Goal: Communication & Community: Answer question/provide support

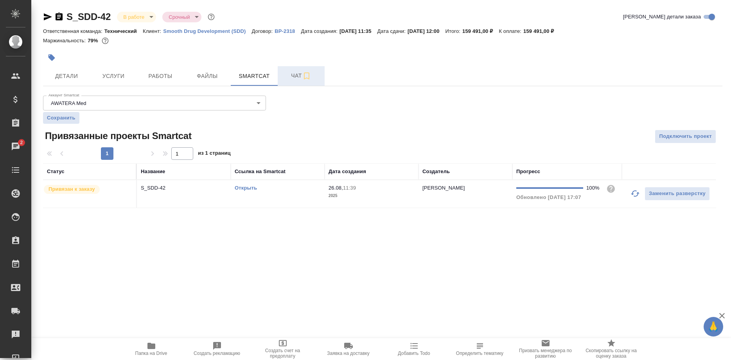
click at [287, 73] on span "Чат" at bounding box center [302, 76] width 38 height 10
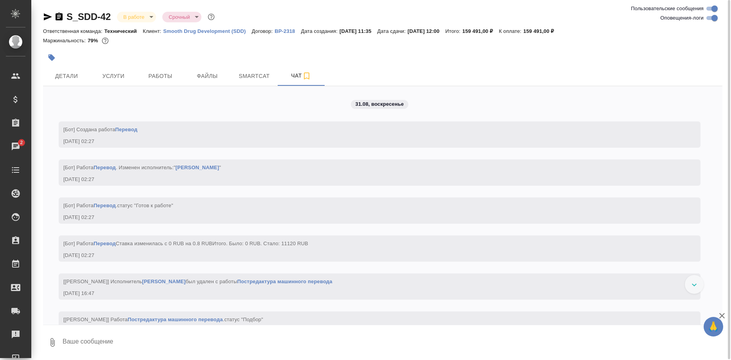
scroll to position [6385, 0]
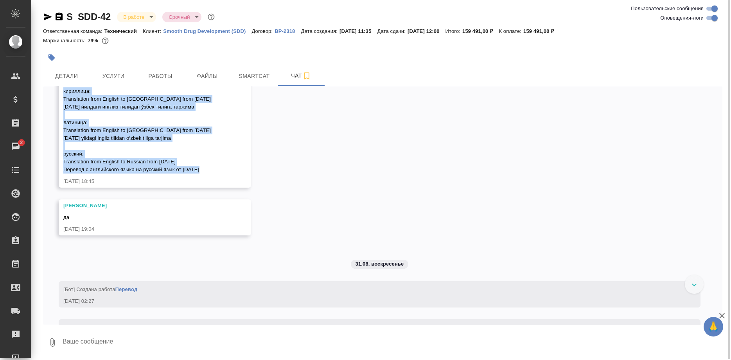
drag, startPoint x: 56, startPoint y: 221, endPoint x: 213, endPoint y: 302, distance: 176.4
click at [213, 302] on div "26.08, [DATE] [[PERSON_NAME] оставил комментарий: ">[URL][DOMAIN_NAME]" [DATE] …" at bounding box center [383, 205] width 680 height 238
copy span "кириллица: Translation from English to [GEOGRAPHIC_DATA] from [DATE] [DATE] йил…"
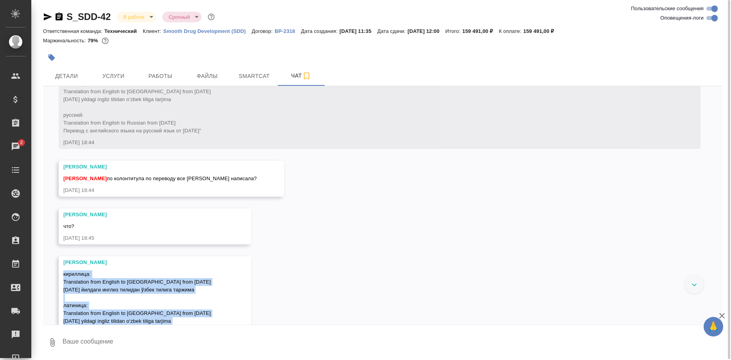
scroll to position [6186, 0]
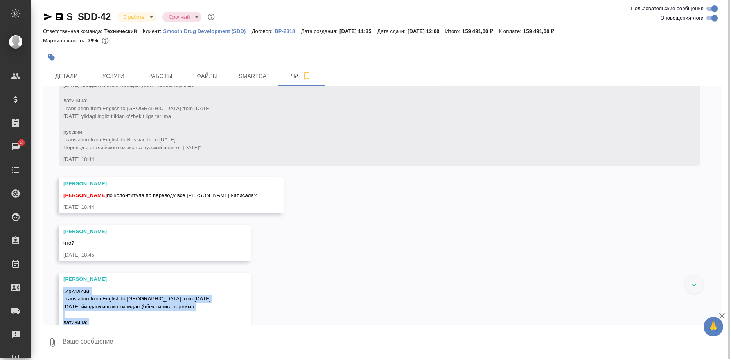
drag, startPoint x: 59, startPoint y: 192, endPoint x: 216, endPoint y: 282, distance: 181.4
click at [216, 166] on div "[[PERSON_NAME]] Работа Подверстка . Комментарий "перевод на русский язык, узбек…" at bounding box center [380, 105] width 642 height 120
copy span "вставить в верхний колонтитул строки о переводе (курсив, таймс нью роман): кири…"
